Goal: Transaction & Acquisition: Purchase product/service

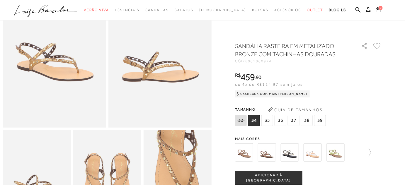
scroll to position [12, 0]
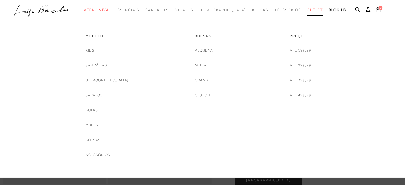
click at [307, 8] on span "Outlet" at bounding box center [315, 10] width 16 height 4
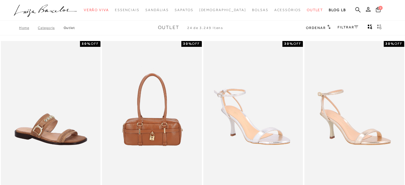
click at [351, 28] on link "FILTRAR" at bounding box center [348, 27] width 21 height 4
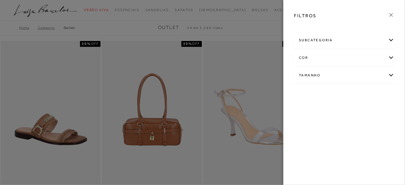
click at [345, 72] on div "Tamanho" at bounding box center [345, 76] width 100 height 16
click at [311, 119] on link "Ver mais..." at bounding box center [310, 120] width 16 height 4
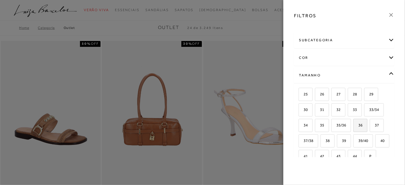
click at [365, 124] on label "36" at bounding box center [360, 125] width 13 height 13
click at [359, 124] on input "36" at bounding box center [356, 127] width 6 height 6
checkbox input "true"
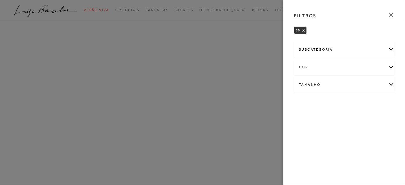
click at [340, 51] on div "subcategoria" at bounding box center [345, 50] width 100 height 16
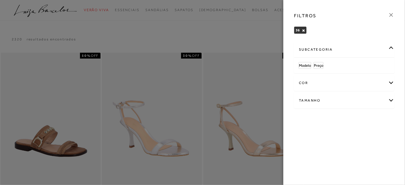
click at [260, 23] on div at bounding box center [202, 92] width 405 height 185
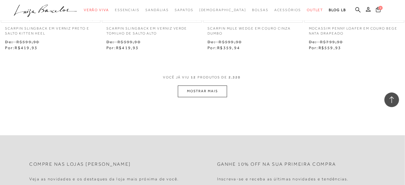
scroll to position [587, 0]
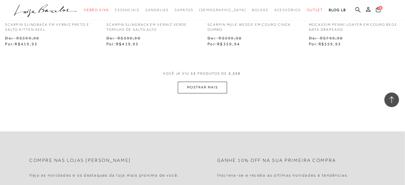
click at [201, 83] on button "MOSTRAR MAIS" at bounding box center [202, 87] width 49 height 11
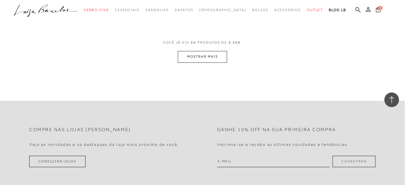
scroll to position [1199, 0]
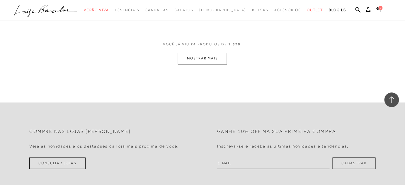
click at [188, 53] on button "MOSTRAR MAIS" at bounding box center [202, 58] width 49 height 11
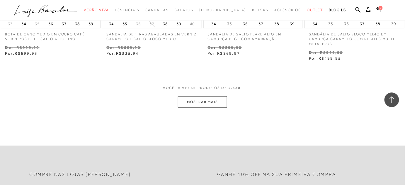
scroll to position [1739, 0]
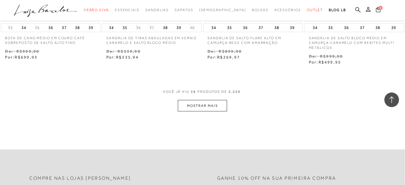
click at [198, 100] on button "MOSTRAR MAIS" at bounding box center [202, 105] width 49 height 11
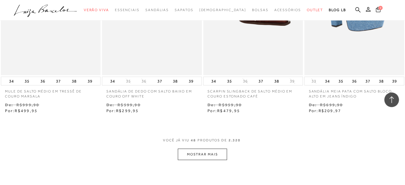
scroll to position [2278, 0]
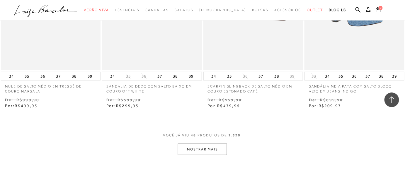
click at [221, 147] on button "MOSTRAR MAIS" at bounding box center [202, 149] width 49 height 11
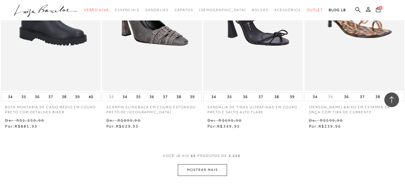
scroll to position [2851, 0]
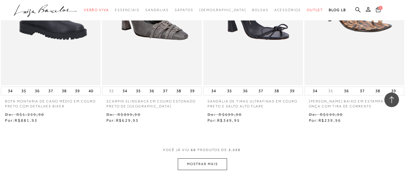
click at [187, 163] on button "MOSTRAR MAIS" at bounding box center [202, 164] width 49 height 11
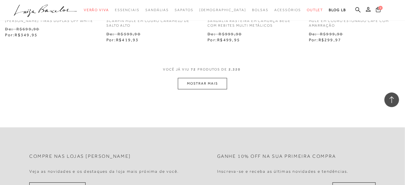
scroll to position [3512, 0]
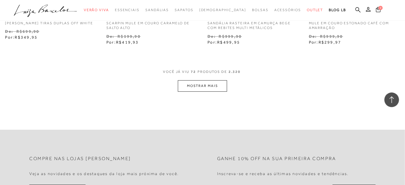
click at [200, 80] on button "MOSTRAR MAIS" at bounding box center [202, 85] width 49 height 11
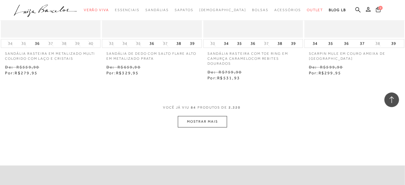
scroll to position [4061, 0]
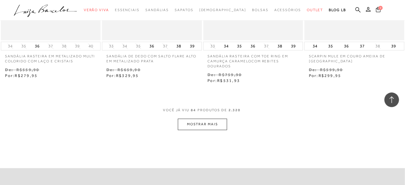
click at [216, 123] on button "MOSTRAR MAIS" at bounding box center [202, 124] width 49 height 11
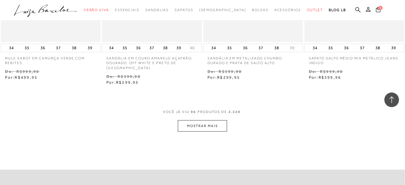
scroll to position [4668, 0]
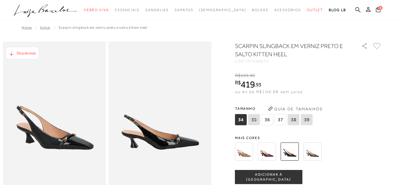
click at [251, 148] on img at bounding box center [244, 152] width 18 height 18
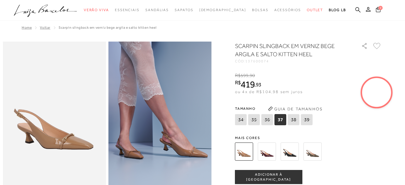
click at [311, 153] on img at bounding box center [313, 152] width 18 height 18
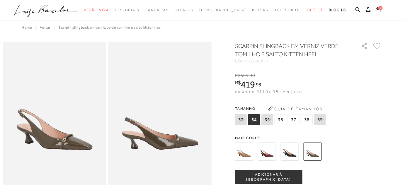
click at [297, 151] on img at bounding box center [290, 152] width 18 height 18
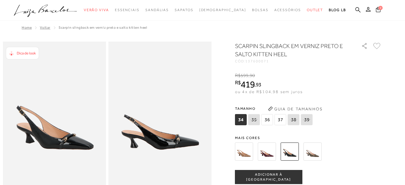
click at [266, 149] on img at bounding box center [267, 152] width 18 height 18
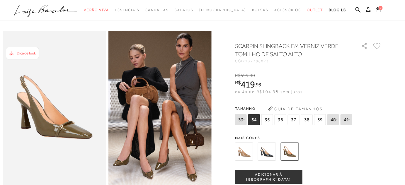
scroll to position [21, 0]
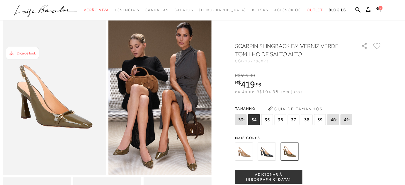
click at [269, 153] on img at bounding box center [267, 152] width 18 height 18
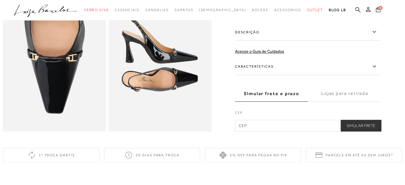
scroll to position [325, 0]
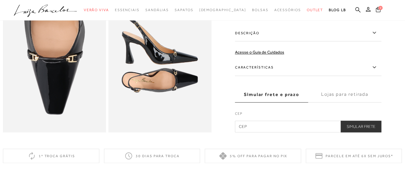
click at [357, 76] on label "Características" at bounding box center [308, 67] width 147 height 17
click at [0, 0] on input "Características" at bounding box center [0, 0] width 0 height 0
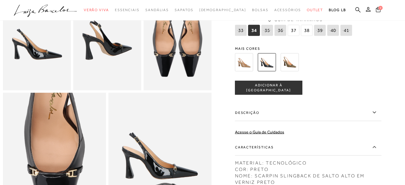
scroll to position [209, 0]
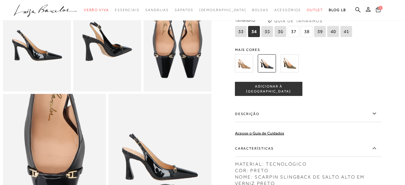
click at [246, 68] on img at bounding box center [244, 64] width 18 height 18
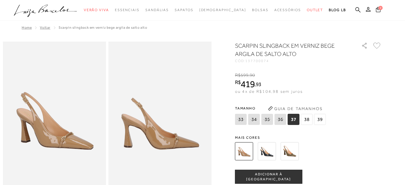
click at [292, 156] on img at bounding box center [290, 152] width 18 height 18
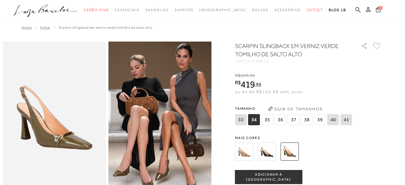
click at [282, 117] on span "36" at bounding box center [281, 119] width 12 height 11
click at [275, 174] on button "ADICIONAR À [GEOGRAPHIC_DATA]" at bounding box center [268, 177] width 67 height 14
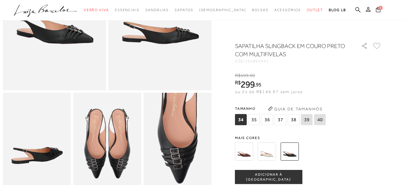
scroll to position [107, 0]
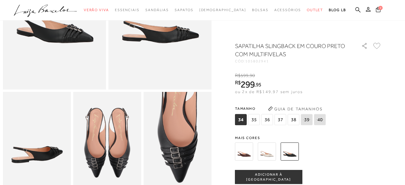
click at [247, 152] on img at bounding box center [244, 152] width 18 height 18
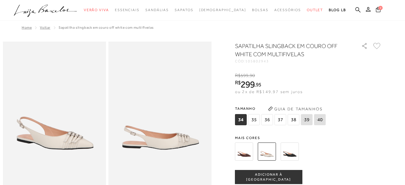
click at [268, 123] on span "36" at bounding box center [268, 119] width 12 height 11
click at [283, 121] on span "37" at bounding box center [281, 119] width 12 height 11
click at [273, 177] on span "ADICIONAR À [GEOGRAPHIC_DATA]" at bounding box center [269, 178] width 67 height 10
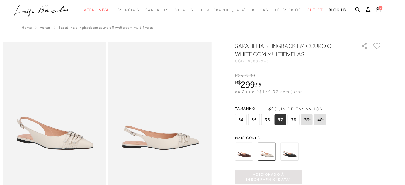
click at [277, 173] on button "Adicionado à sacola" at bounding box center [268, 177] width 67 height 14
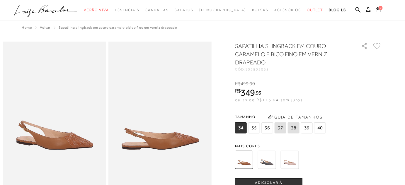
click at [265, 126] on span "36" at bounding box center [268, 128] width 12 height 11
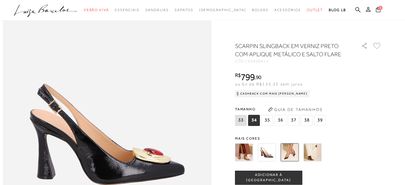
scroll to position [291, 0]
